Goal: Register for event/course

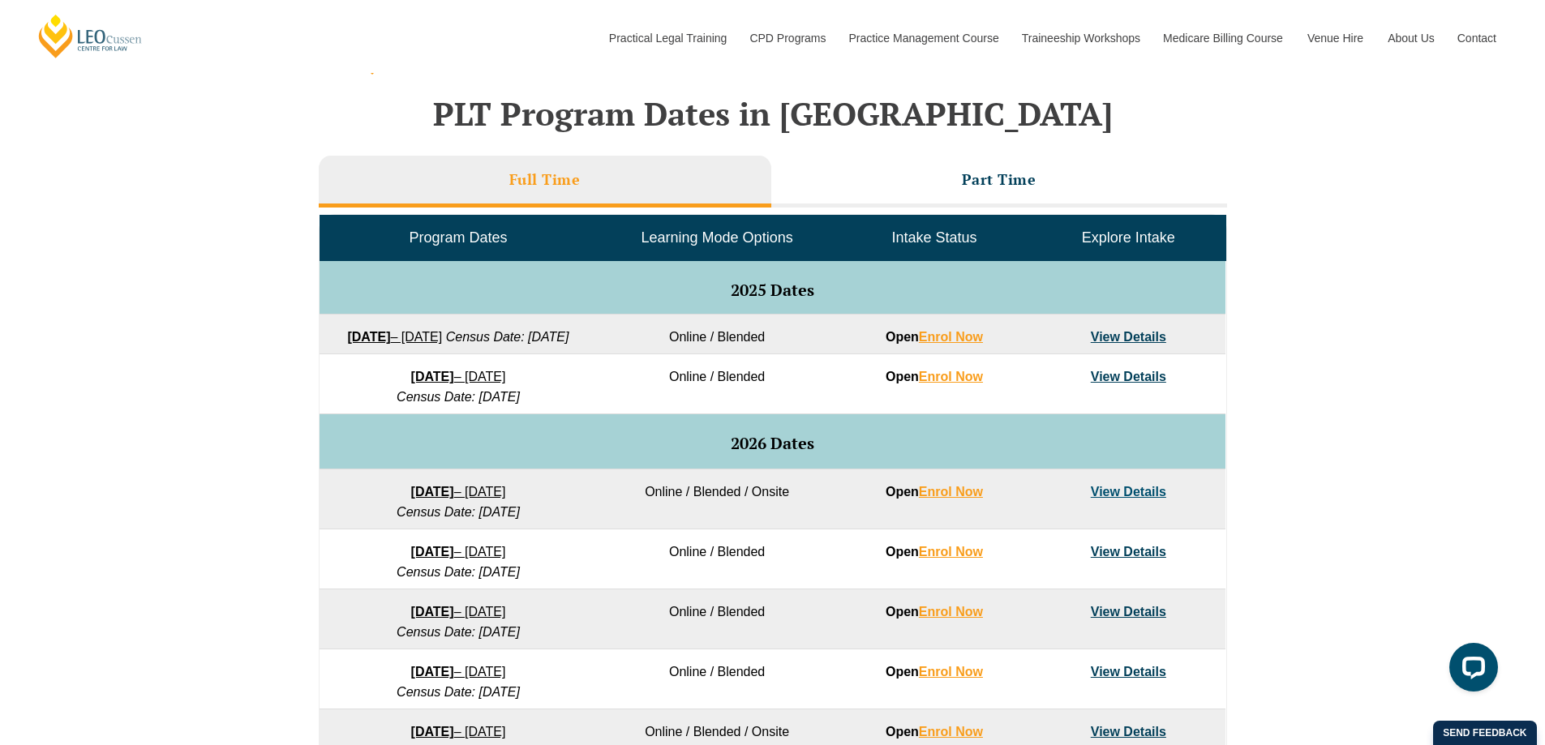
scroll to position [483, 0]
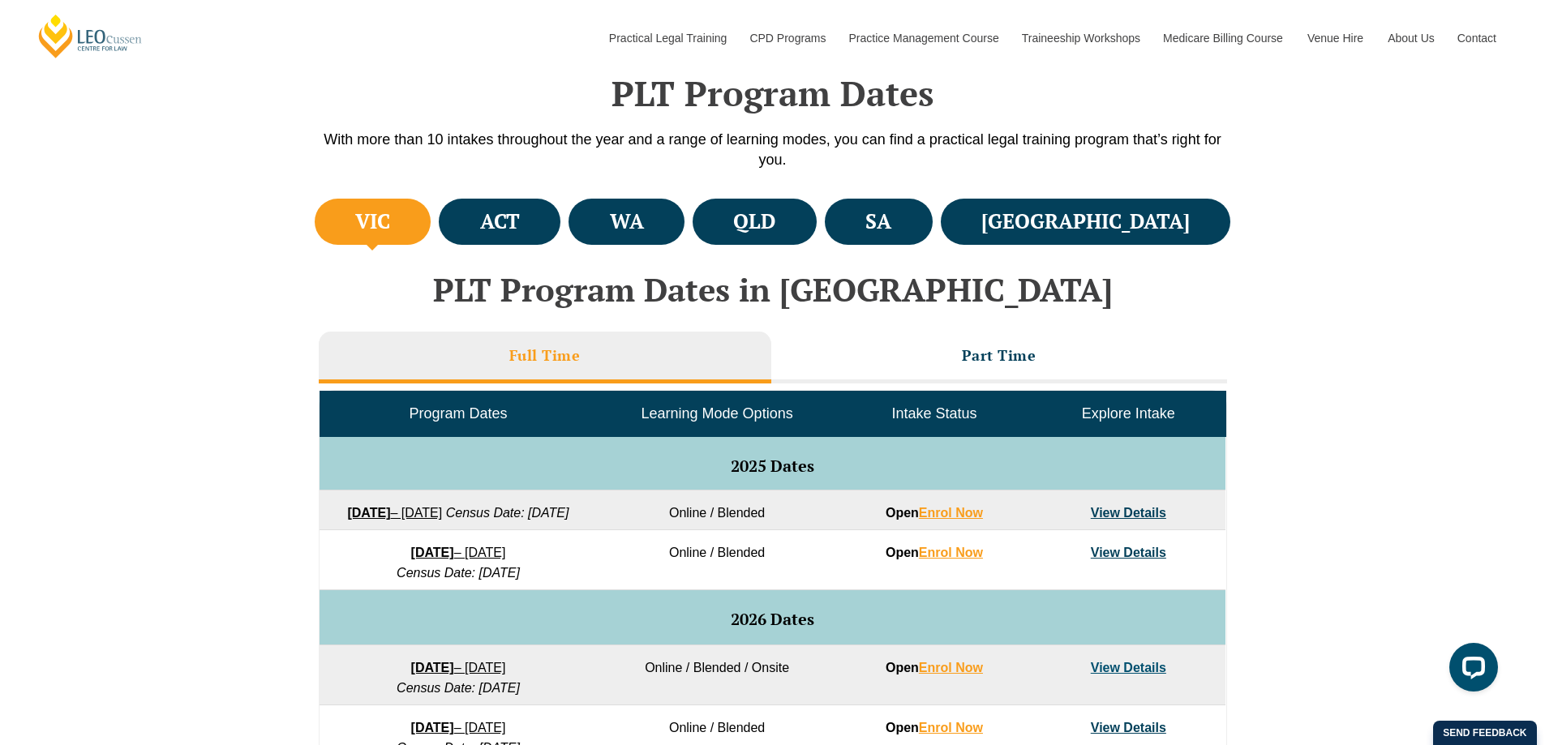
click at [390, 220] on h4 "VIC" at bounding box center [372, 221] width 35 height 27
click at [993, 362] on h3 "Part Time" at bounding box center [999, 355] width 75 height 19
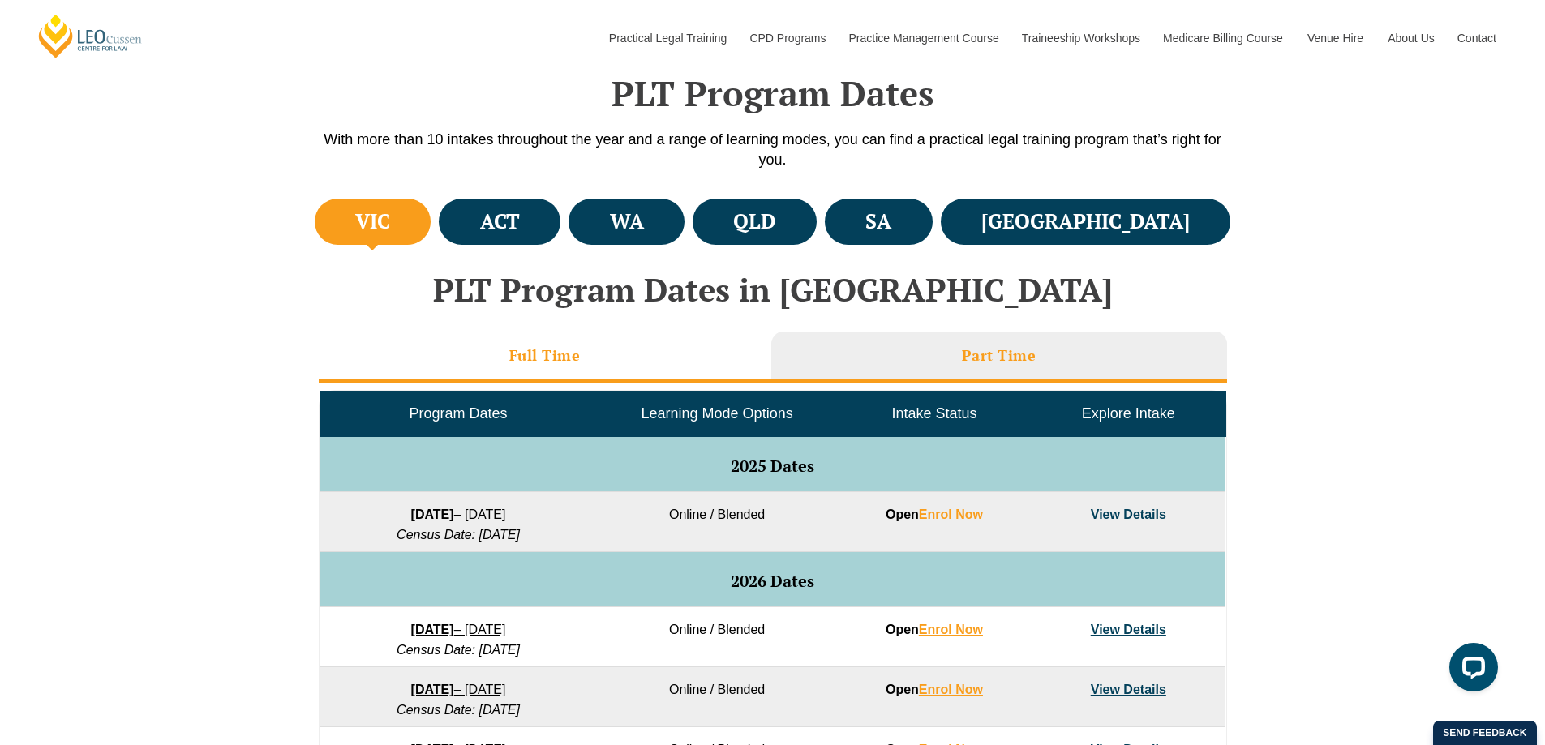
click at [520, 340] on li "Full Time" at bounding box center [545, 358] width 452 height 52
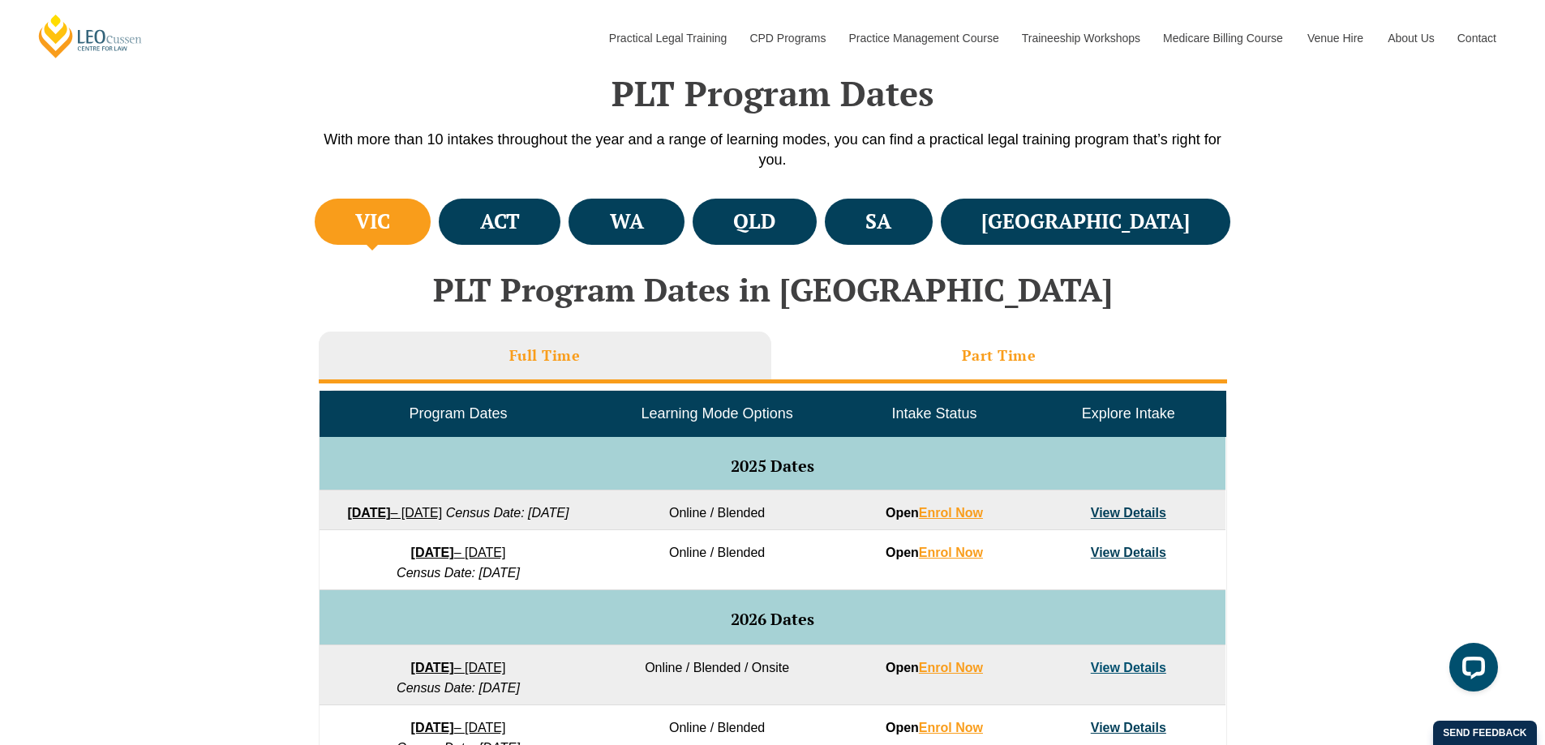
click at [973, 346] on h3 "Part Time" at bounding box center [999, 355] width 75 height 19
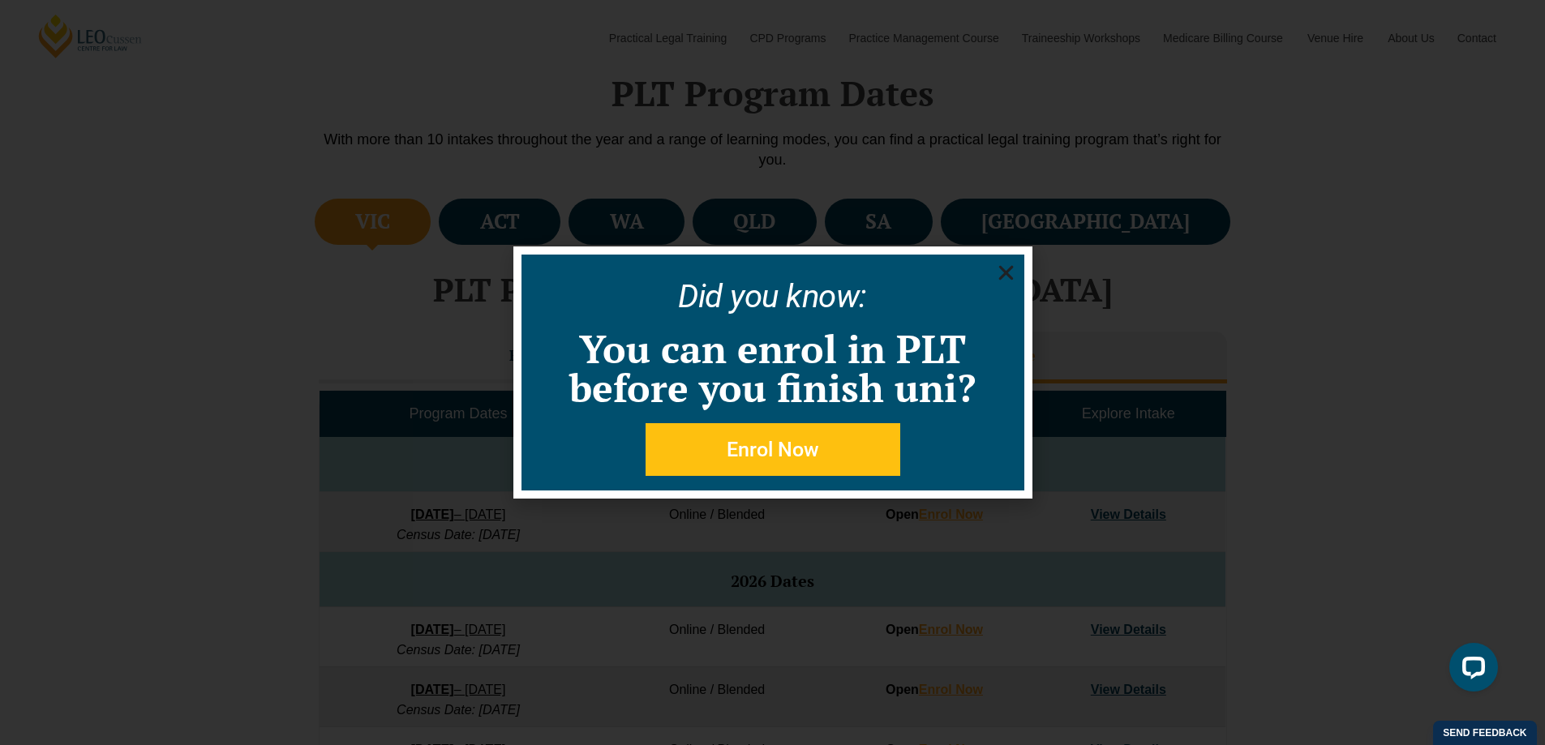
click at [1005, 275] on use "Close" at bounding box center [1005, 273] width 15 height 15
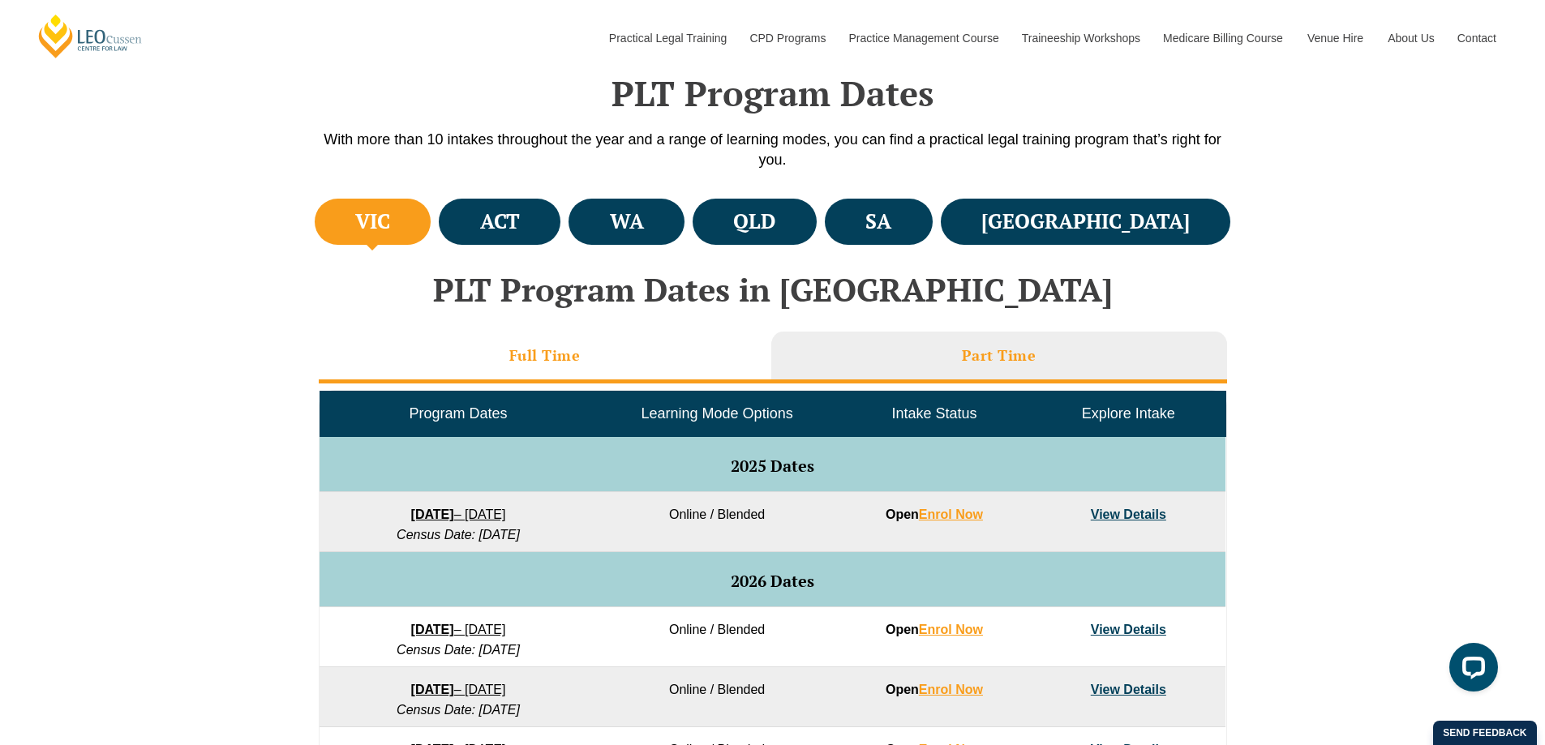
click at [544, 354] on h3 "Full Time" at bounding box center [544, 355] width 71 height 19
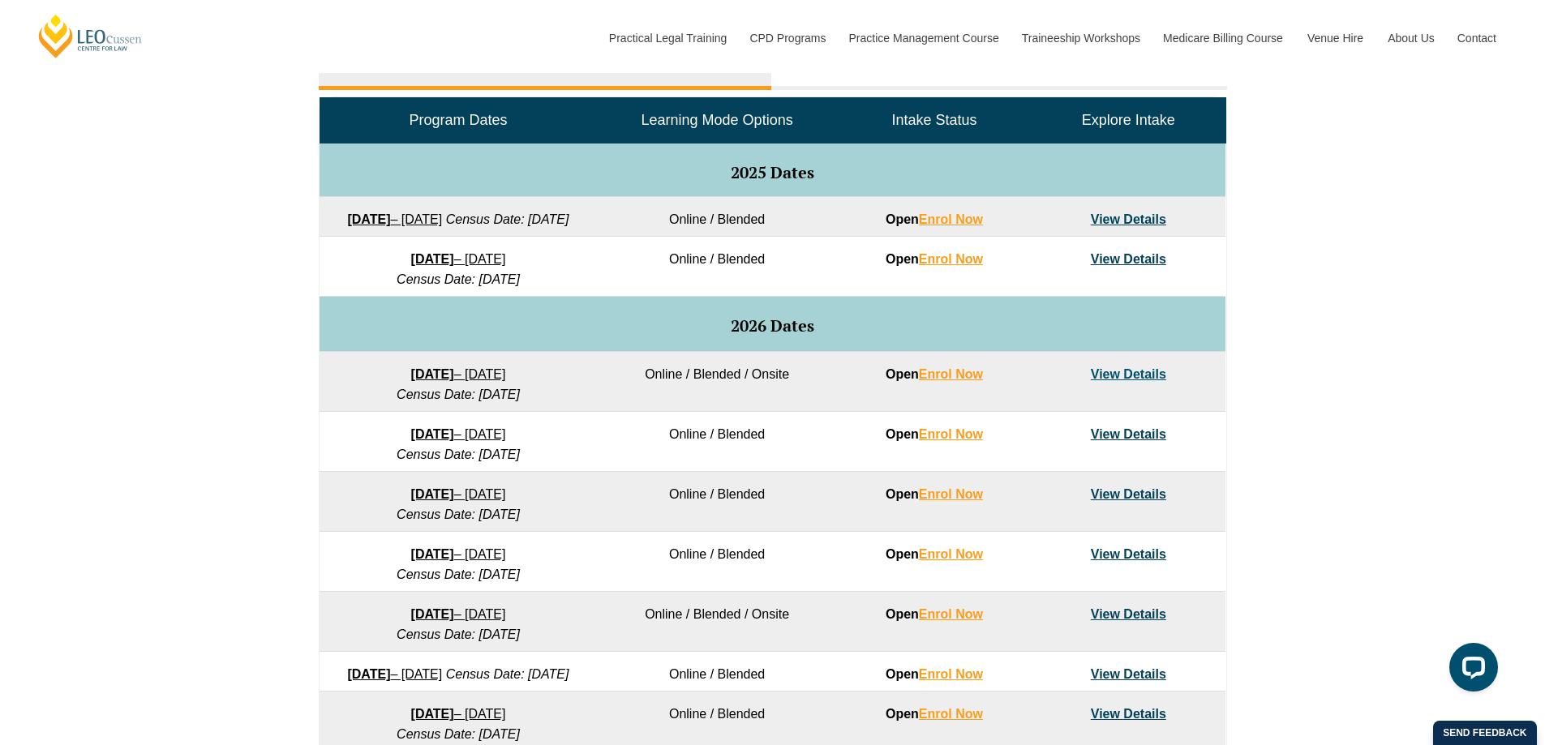
scroll to position [808, 0]
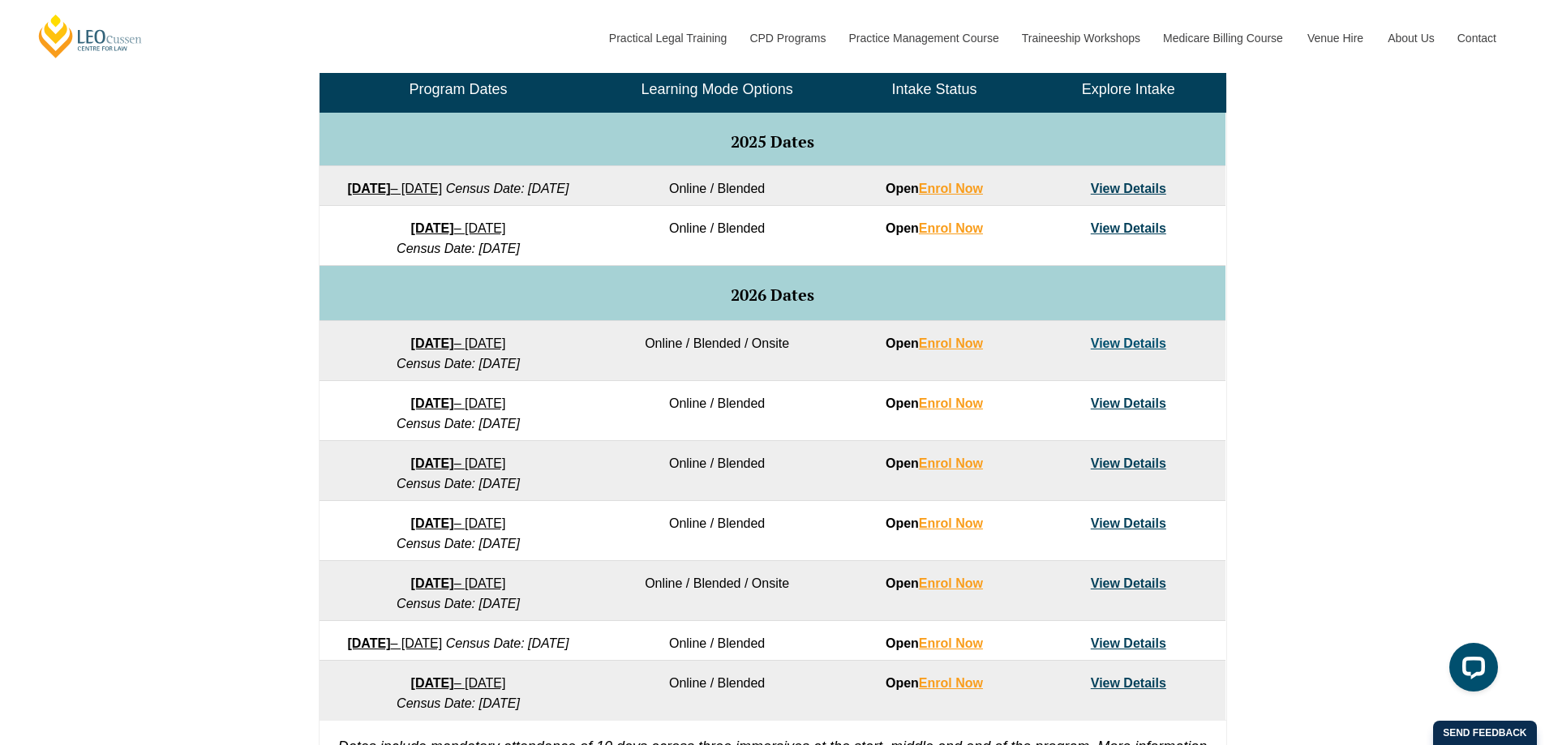
click at [1117, 235] on link "View Details" at bounding box center [1128, 228] width 75 height 14
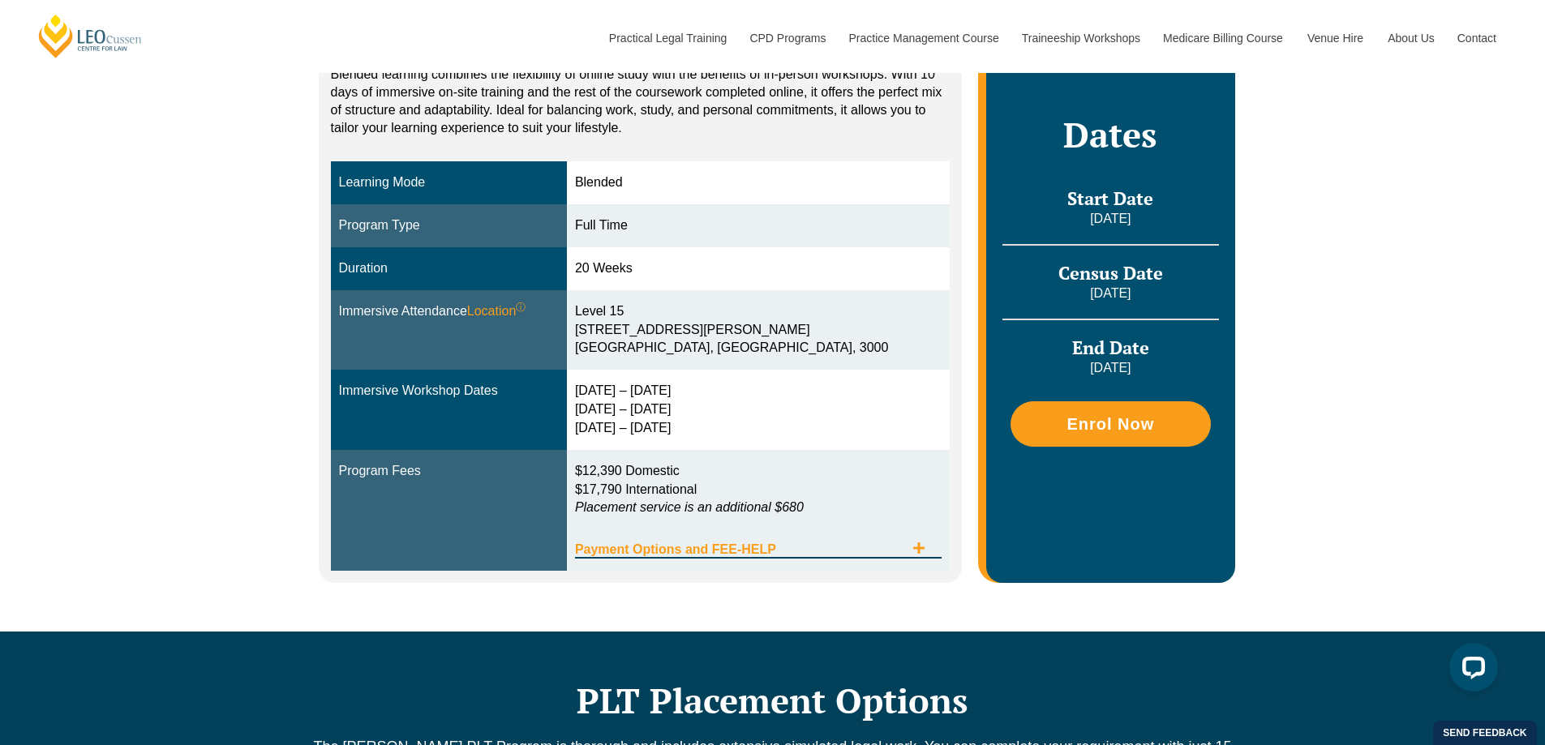
scroll to position [324, 0]
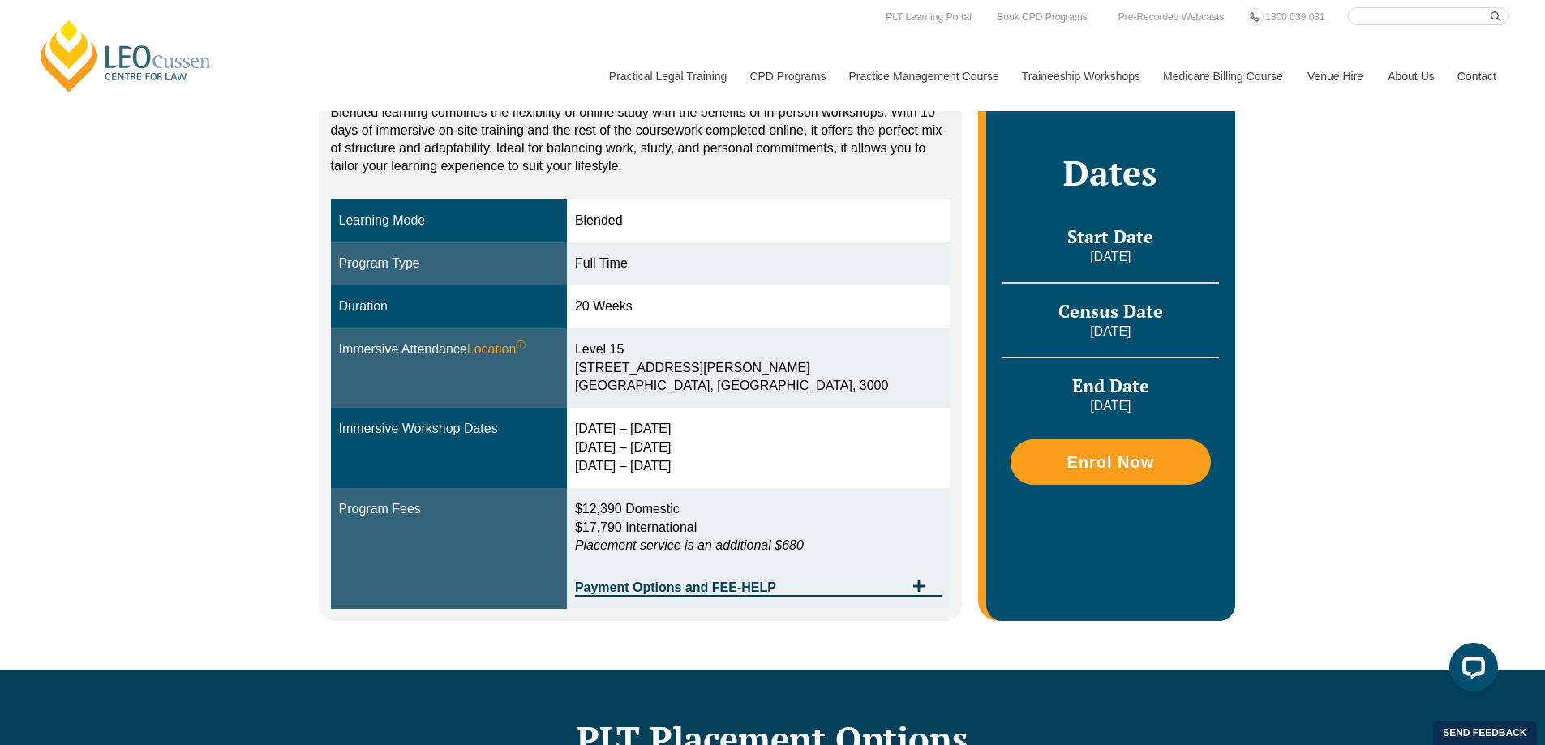
click at [1104, 654] on div "Blended Online Blended learning combines the flexibility of online study with t…" at bounding box center [773, 323] width 924 height 694
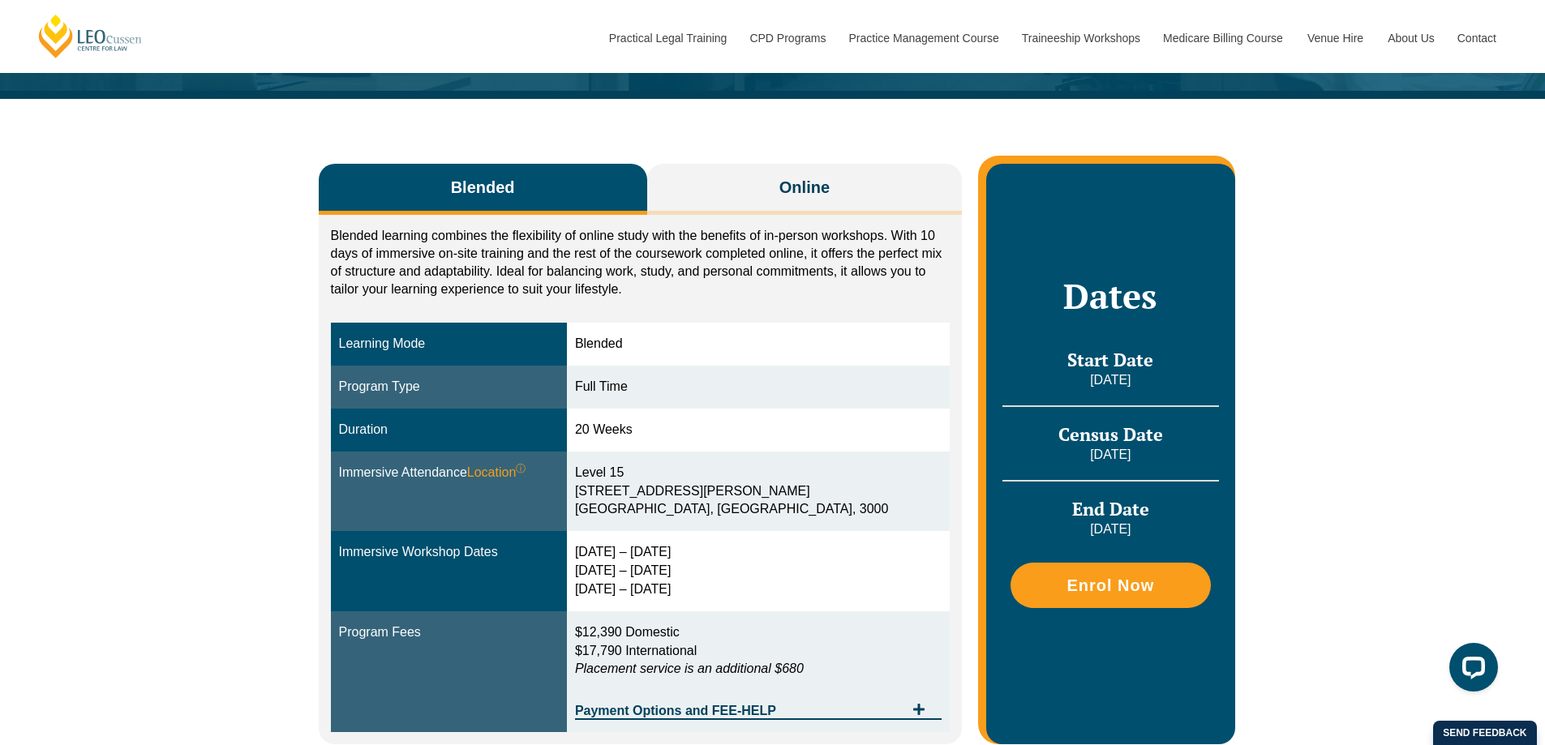
scroll to position [162, 0]
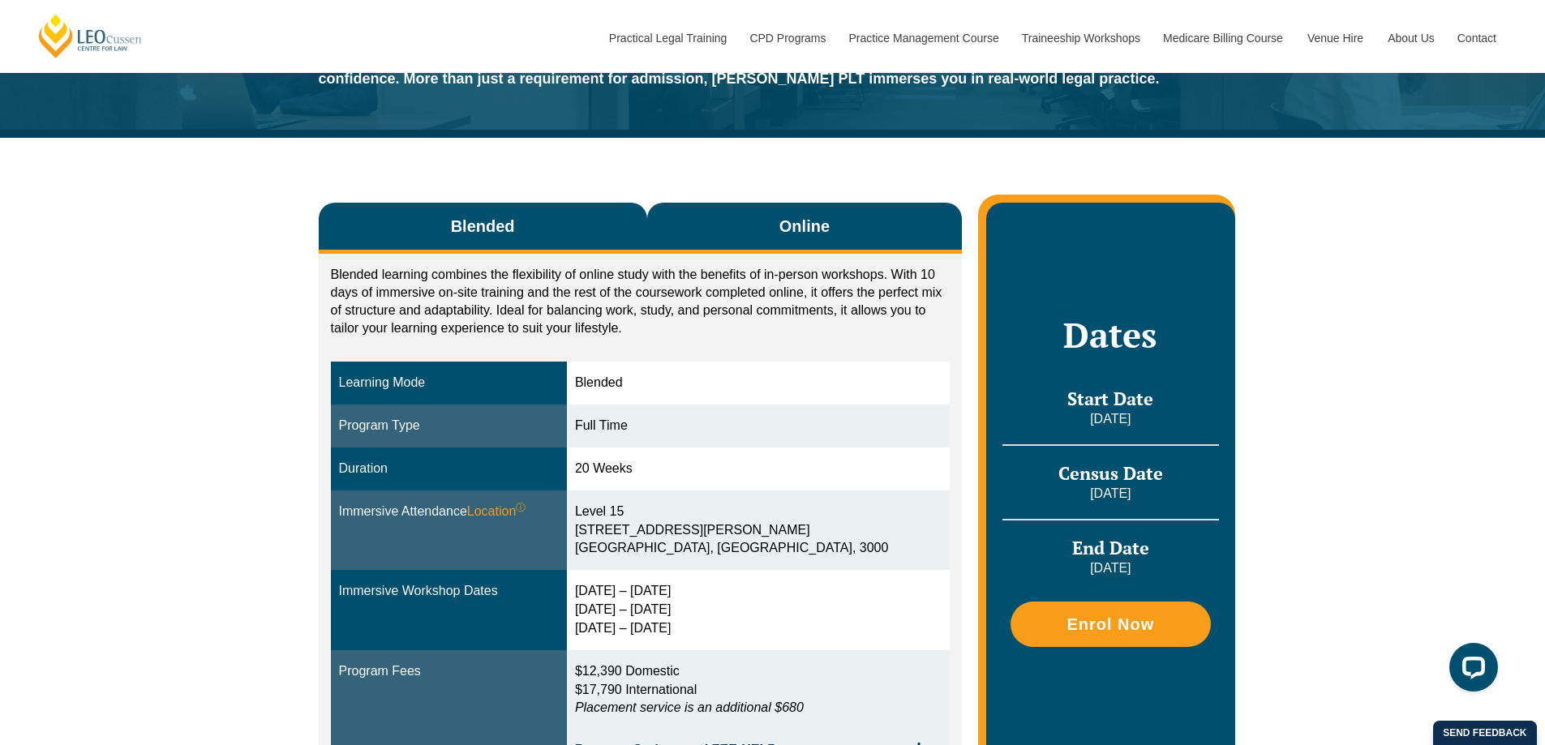
click at [813, 229] on span "Online" at bounding box center [804, 226] width 50 height 23
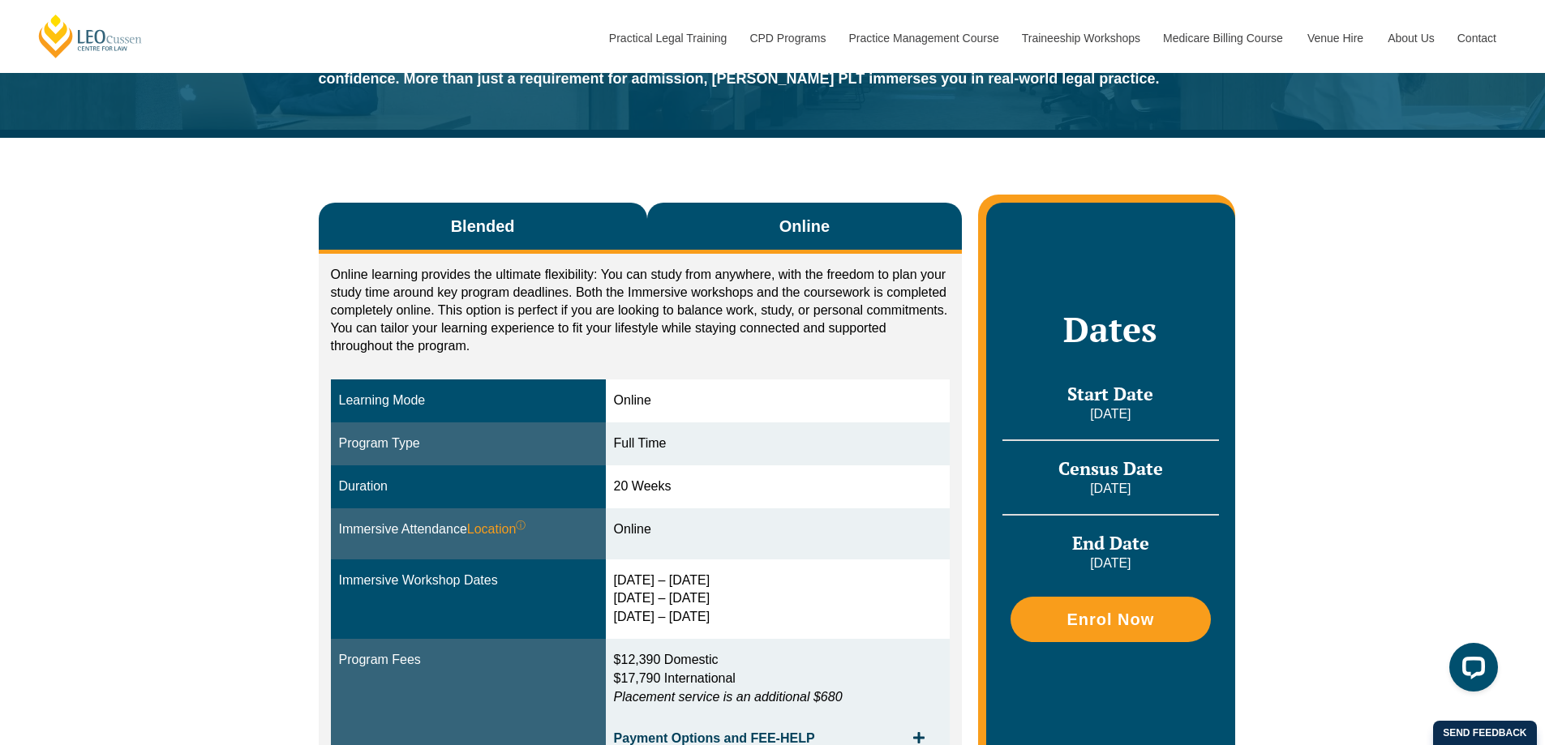
click at [514, 217] on span "Blended" at bounding box center [483, 226] width 64 height 23
